Goal: Information Seeking & Learning: Understand process/instructions

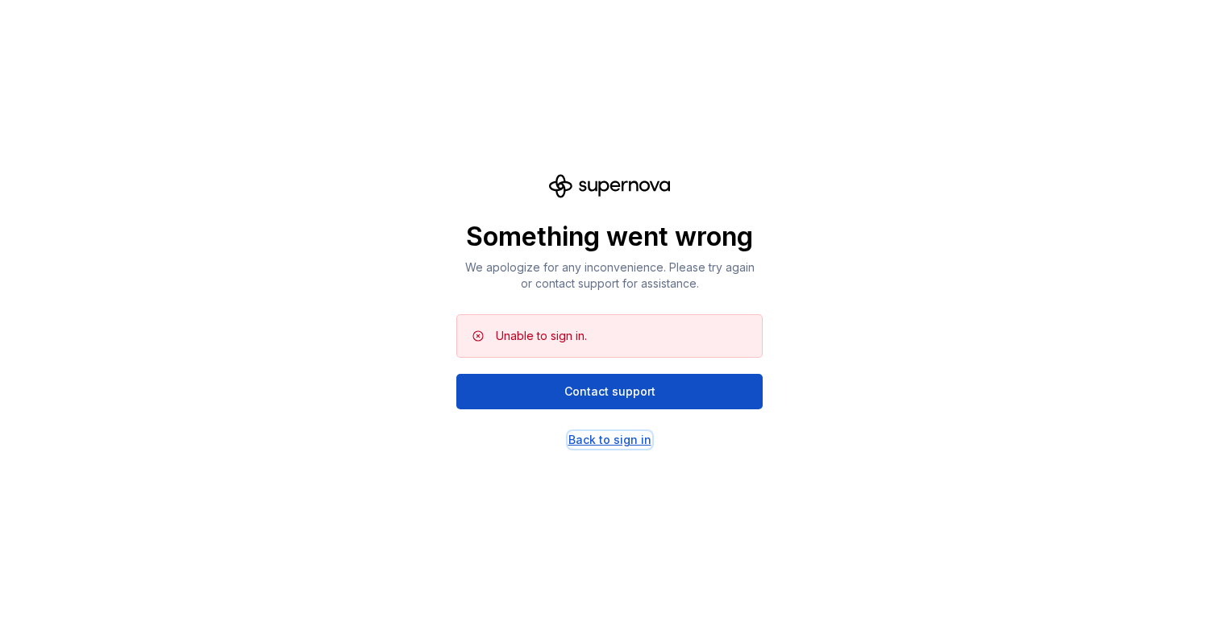
click at [617, 439] on div "Back to sign in" at bounding box center [609, 440] width 83 height 16
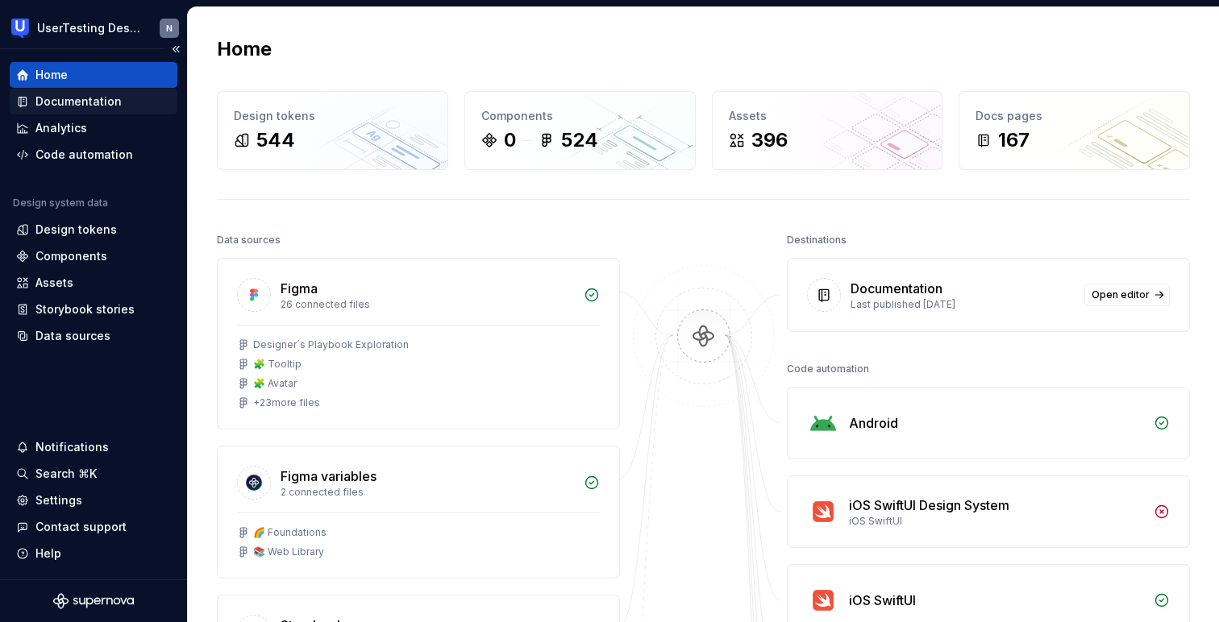
click at [69, 98] on div "Documentation" at bounding box center [78, 102] width 86 height 16
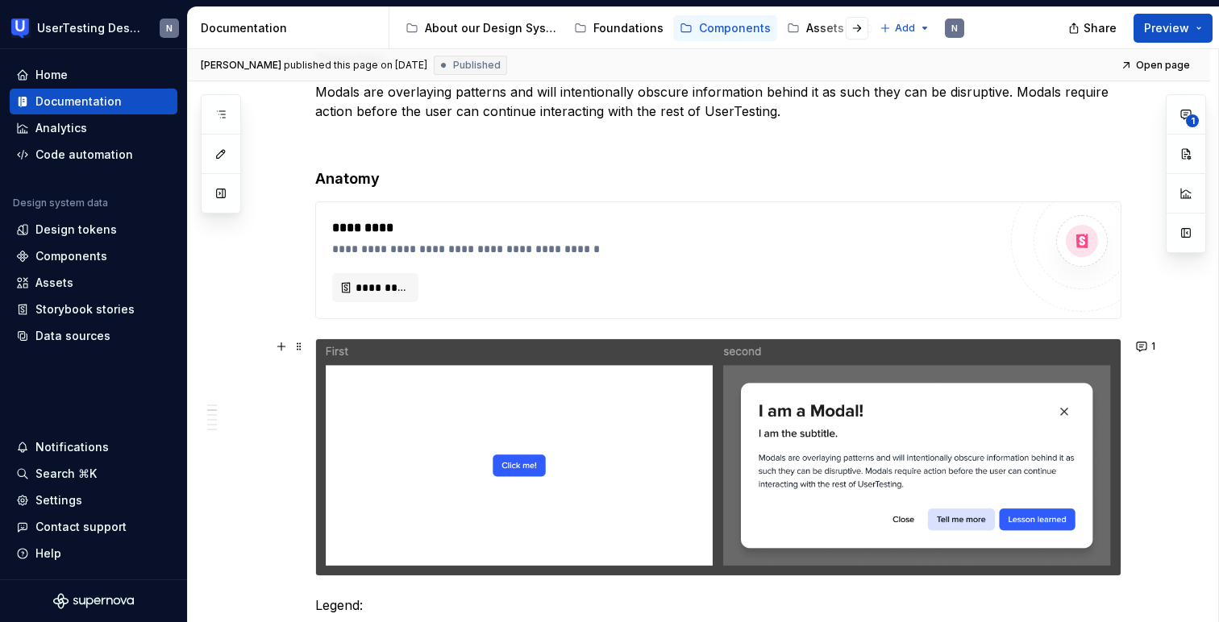
scroll to position [31, 0]
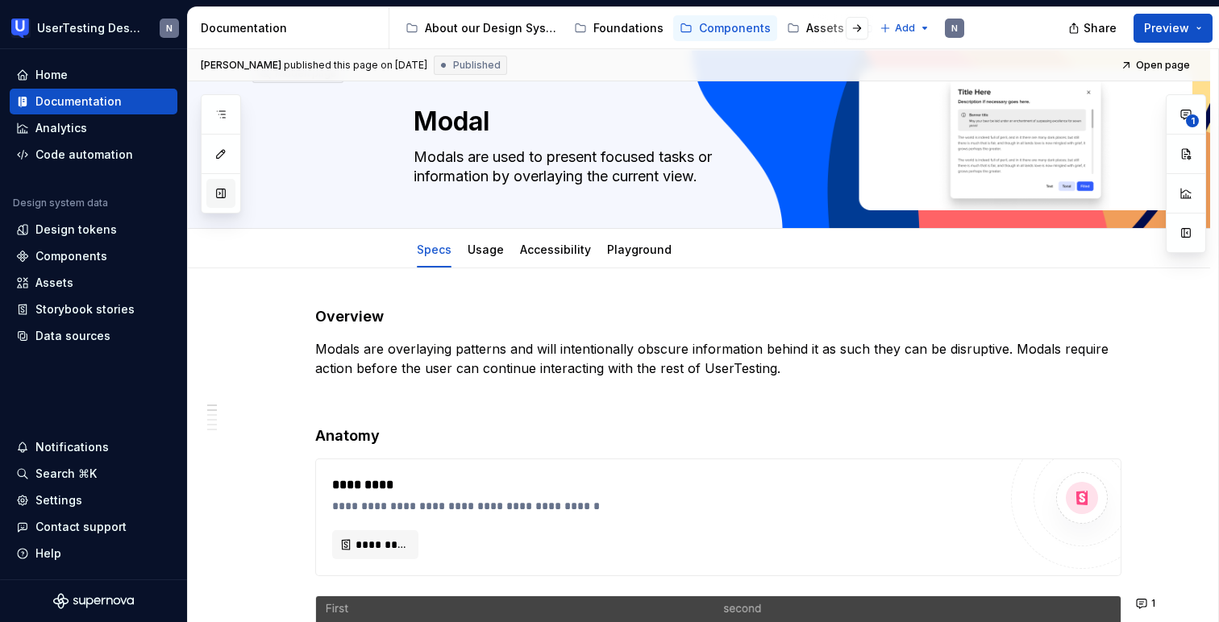
click at [223, 192] on button "button" at bounding box center [220, 193] width 29 height 29
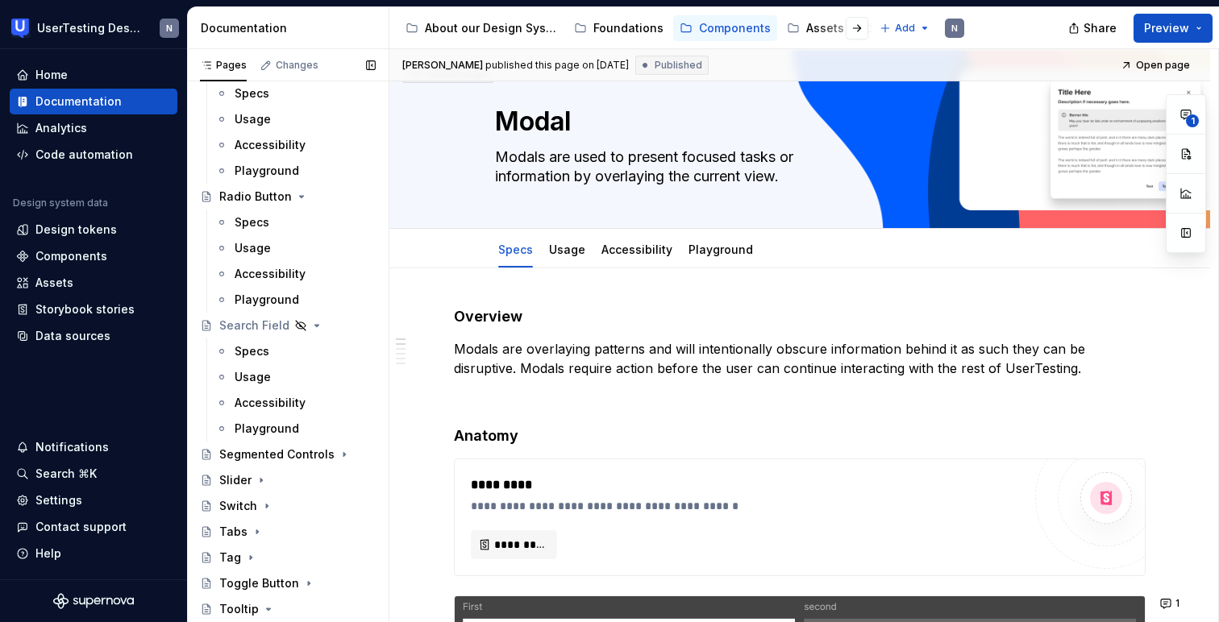
scroll to position [682, 0]
click at [263, 325] on div "Search Field" at bounding box center [254, 325] width 70 height 16
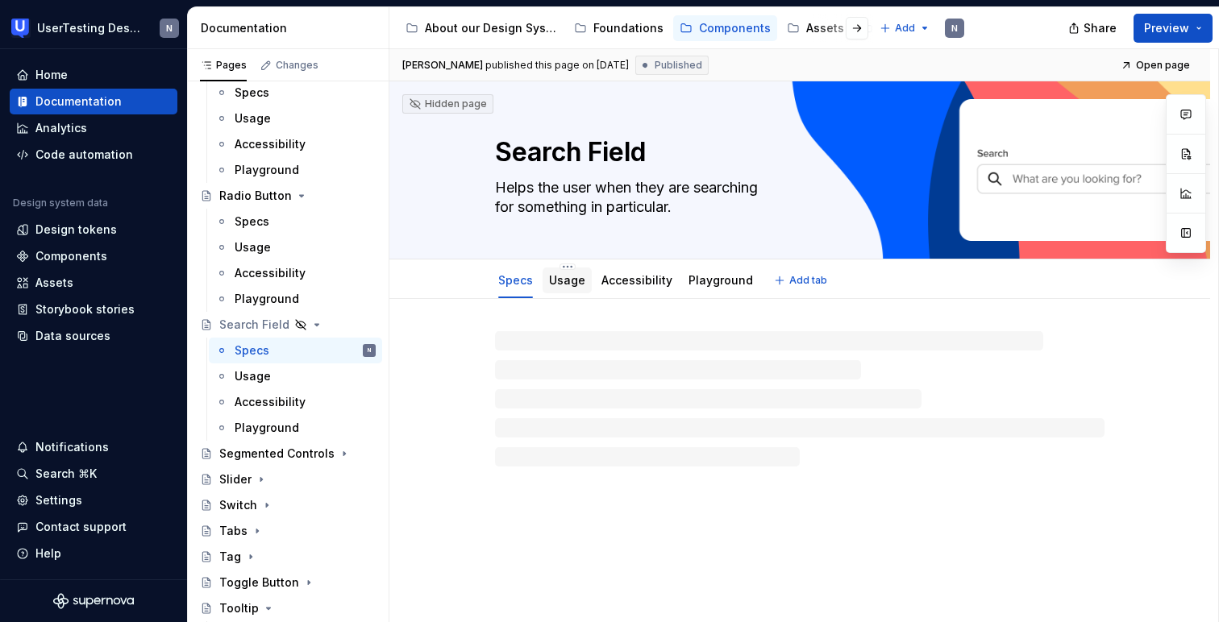
click at [555, 283] on link "Usage" at bounding box center [567, 280] width 36 height 14
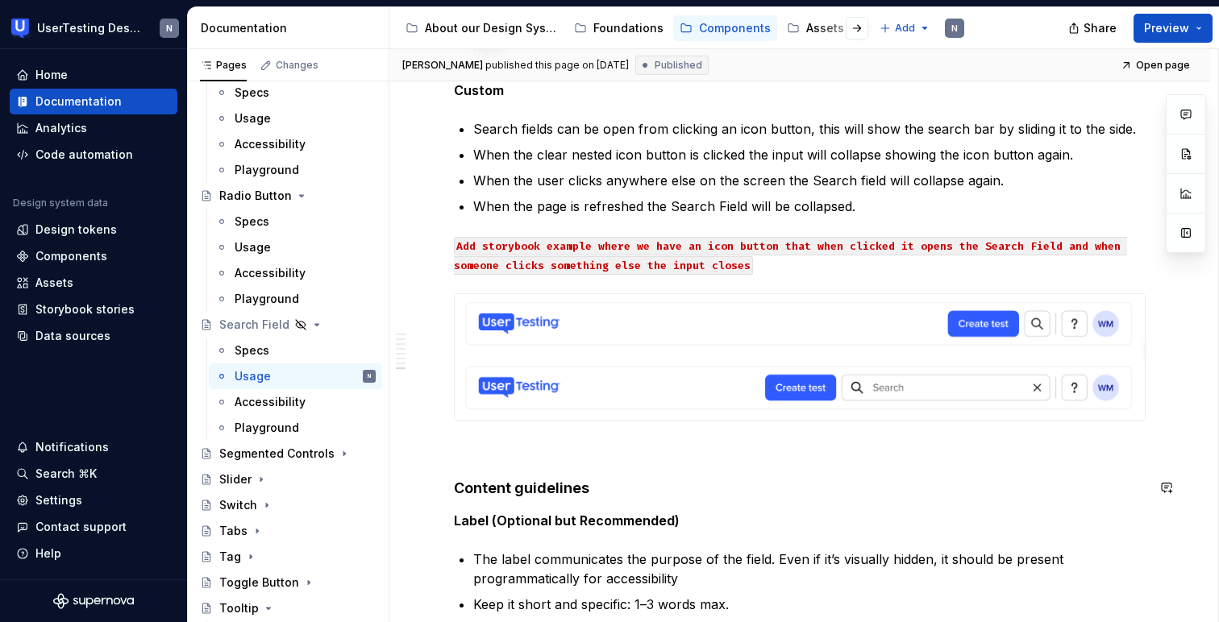
scroll to position [3125, 0]
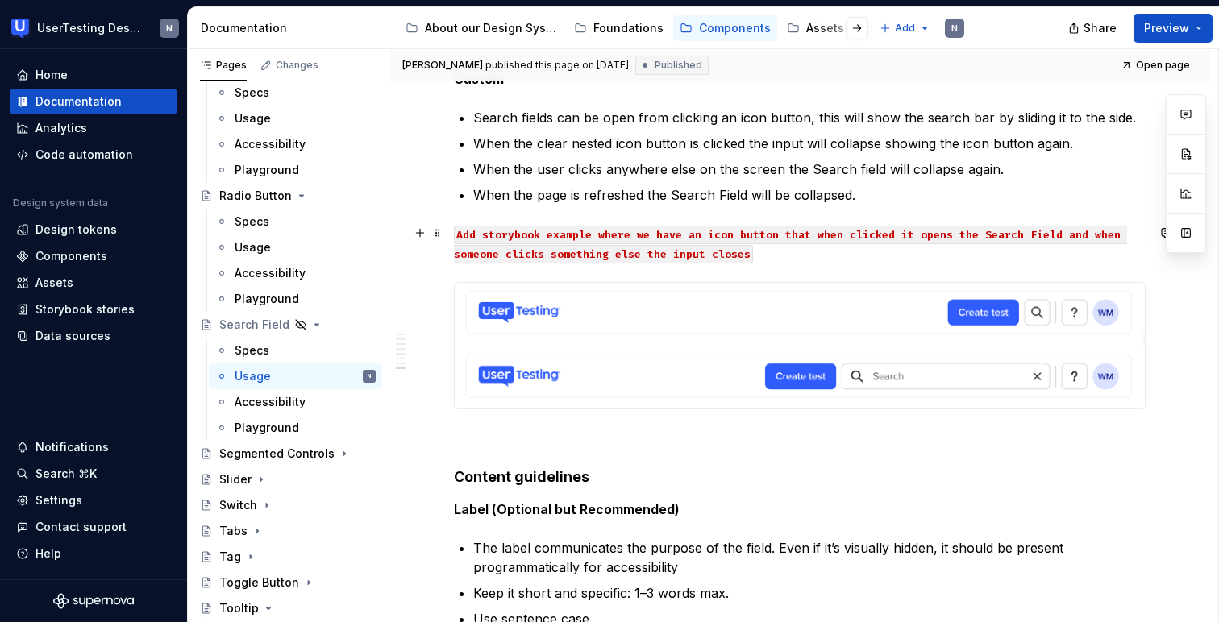
type textarea "*"
